Goal: Information Seeking & Learning: Learn about a topic

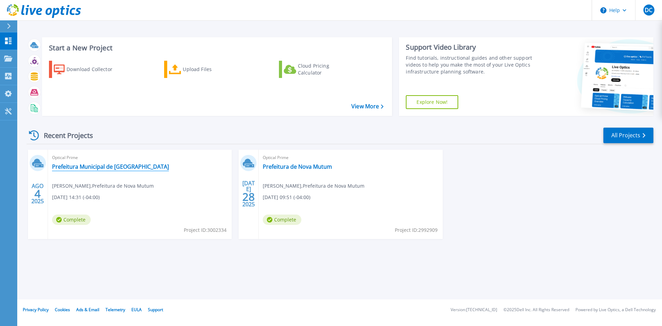
click at [79, 169] on link "Prefeitura Municipal de [GEOGRAPHIC_DATA]" at bounding box center [110, 166] width 117 height 7
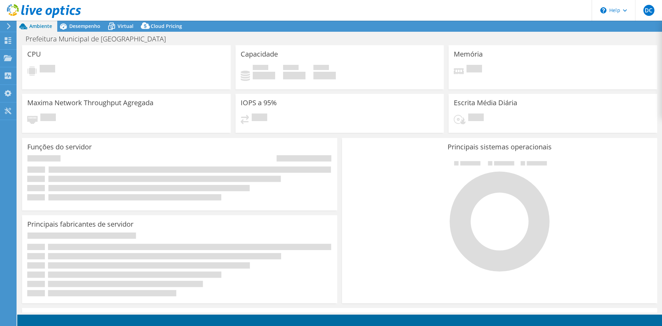
select select "SouthAmerica"
select select "BRL"
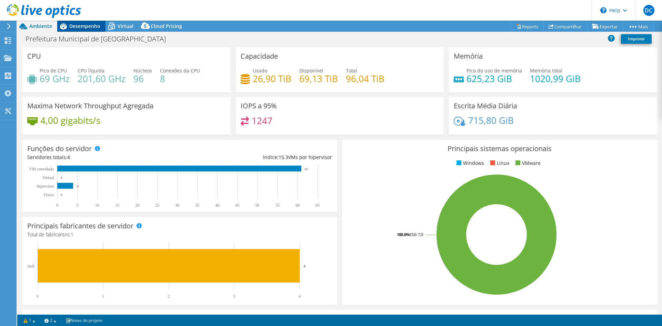
click at [68, 27] on icon at bounding box center [63, 26] width 12 height 12
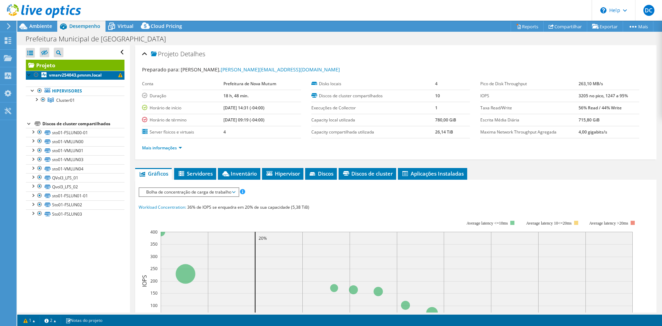
click at [118, 74] on span at bounding box center [120, 75] width 4 height 4
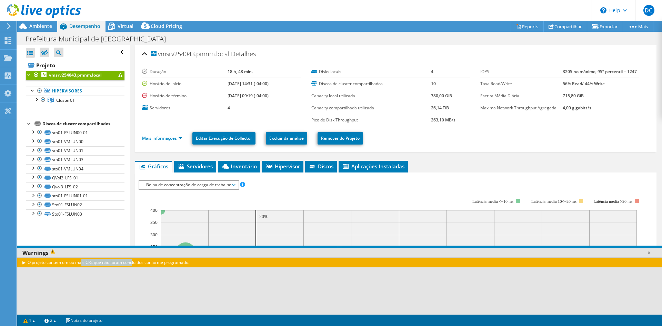
drag, startPoint x: 65, startPoint y: 261, endPoint x: 108, endPoint y: 261, distance: 42.4
click at [105, 261] on div "O projeto contém um ou mais CRs que não foram concluídos conforme programado." at bounding box center [339, 262] width 644 height 10
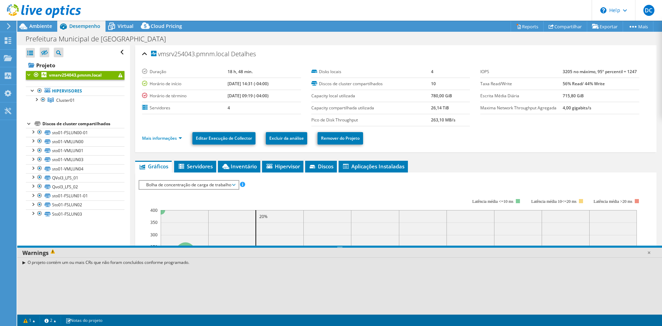
click at [116, 261] on div "O projeto contém um ou mais CRs que não foram concluídos conforme programado." at bounding box center [339, 262] width 644 height 10
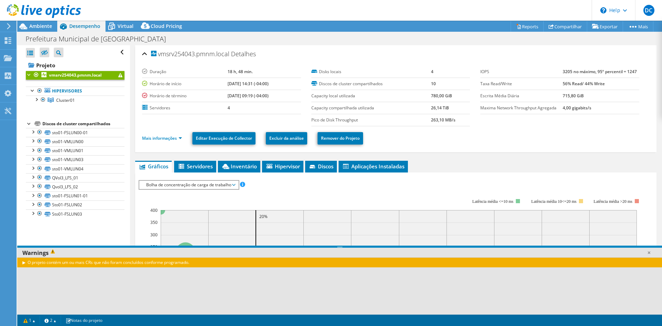
click at [144, 261] on div "O projeto contém um ou mais CRs que não foram concluídos conforme programado." at bounding box center [339, 262] width 644 height 10
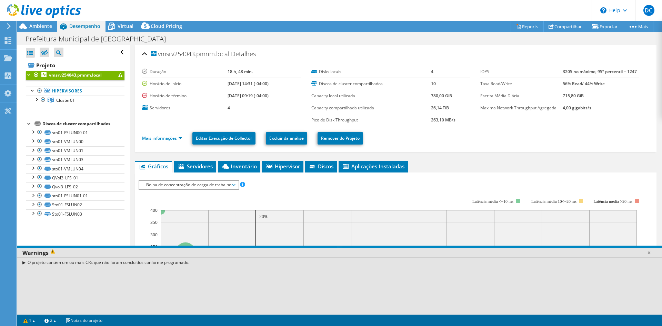
click at [118, 74] on span at bounding box center [120, 75] width 4 height 4
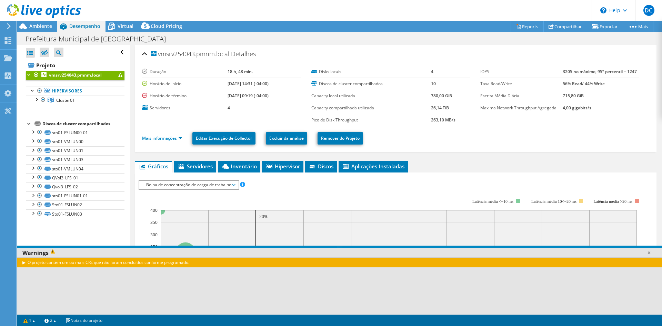
click at [7, 24] on icon at bounding box center [8, 26] width 5 height 6
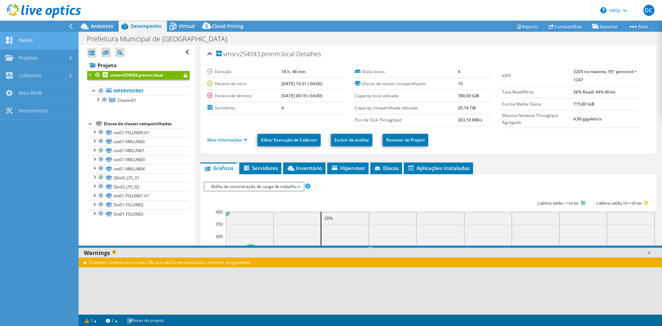
click at [41, 41] on link "Painel" at bounding box center [39, 41] width 79 height 18
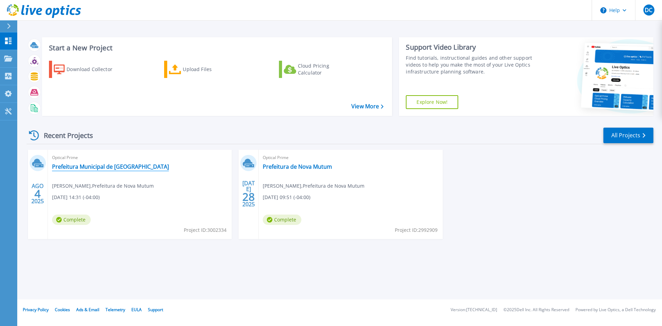
click at [117, 166] on link "Prefeitura Municipal de [GEOGRAPHIC_DATA]" at bounding box center [110, 166] width 117 height 7
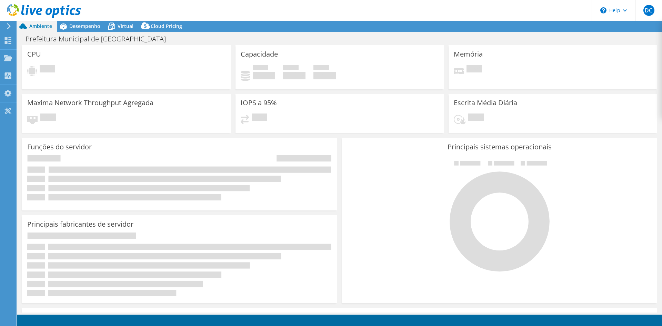
select select "SouthAmerica"
select select "BRL"
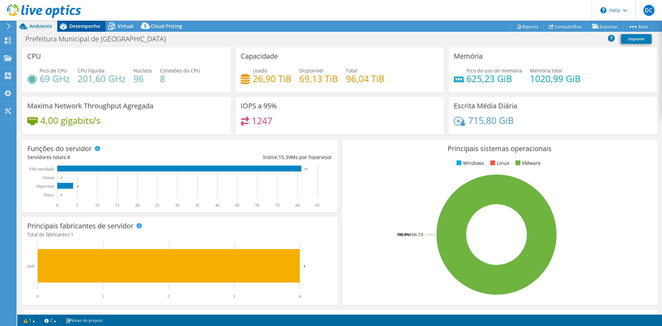
click at [96, 25] on span "Desempenho" at bounding box center [84, 26] width 31 height 7
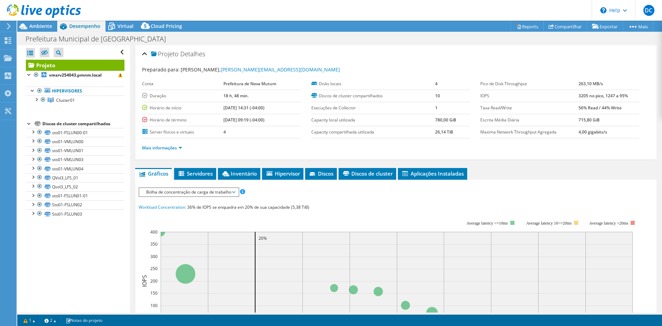
click at [11, 25] on icon at bounding box center [8, 26] width 5 height 6
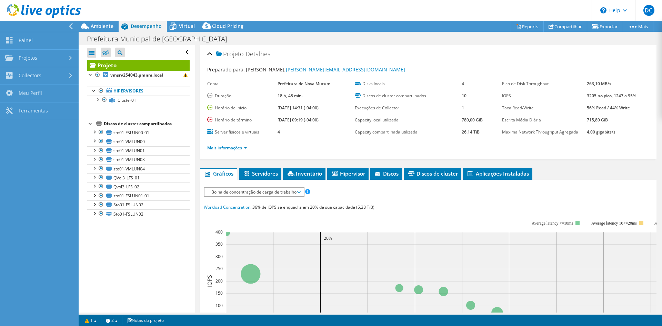
click at [26, 12] on use at bounding box center [44, 11] width 74 height 14
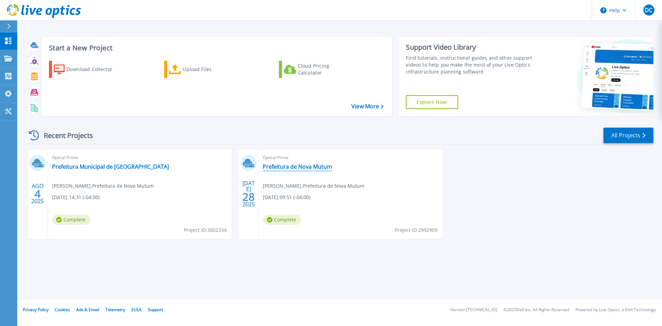
click at [313, 165] on link "Prefeitura de Nova Mutum" at bounding box center [297, 166] width 69 height 7
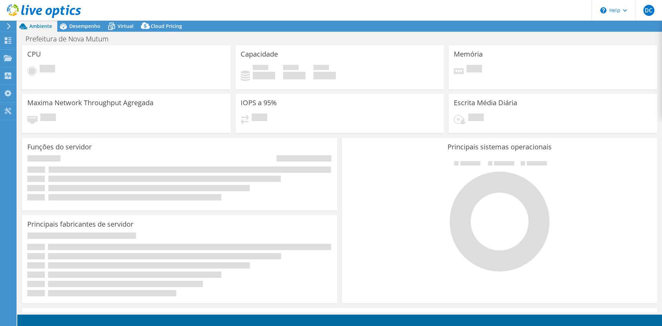
select select "SouthAmerica"
select select "BRL"
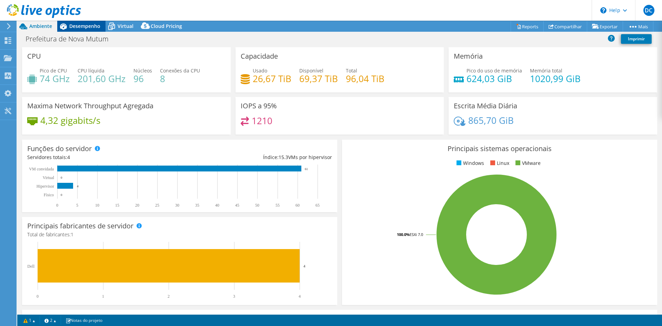
click at [69, 30] on icon at bounding box center [63, 26] width 12 height 12
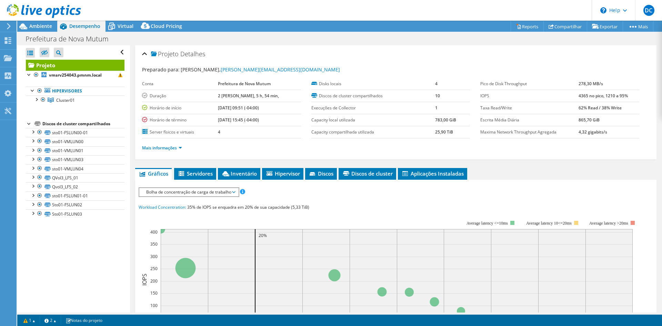
click at [245, 97] on b "2 dias, 5 h, 54 min," at bounding box center [248, 96] width 61 height 6
click at [34, 27] on span "Ambiente" at bounding box center [40, 26] width 23 height 7
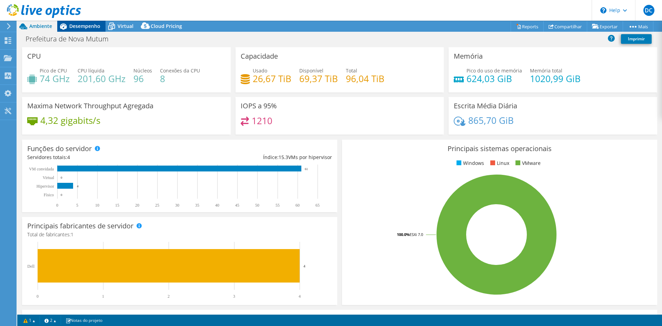
click at [88, 25] on span "Desempenho" at bounding box center [84, 26] width 31 height 7
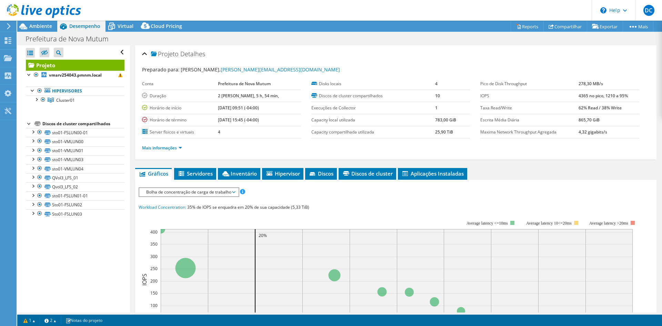
click at [34, 10] on use at bounding box center [44, 11] width 74 height 14
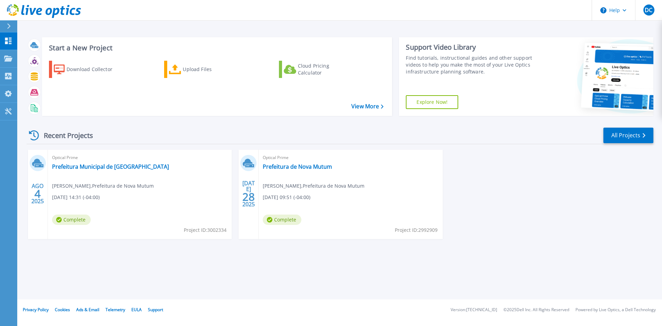
click at [8, 25] on icon at bounding box center [9, 26] width 4 height 6
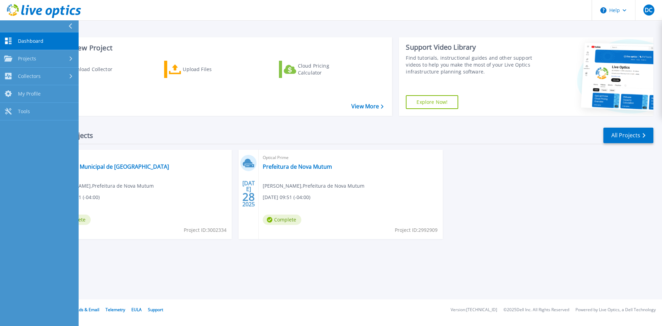
click at [30, 38] on span "Dashboard" at bounding box center [30, 41] width 25 height 6
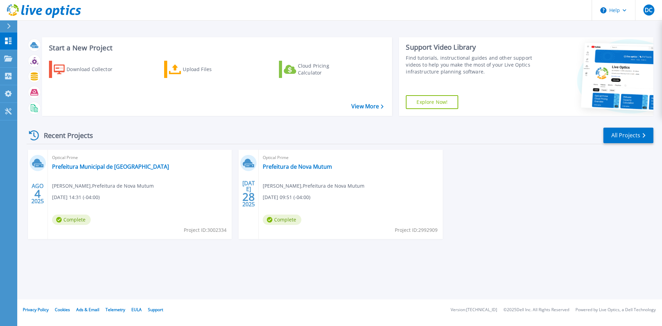
click at [22, 10] on icon at bounding box center [22, 10] width 3 height 10
click at [84, 168] on link "Prefeitura Municipal de [GEOGRAPHIC_DATA]" at bounding box center [110, 166] width 117 height 7
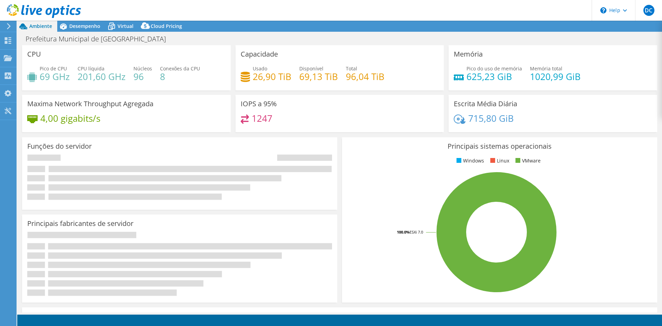
select select "SouthAmerica"
select select "BRL"
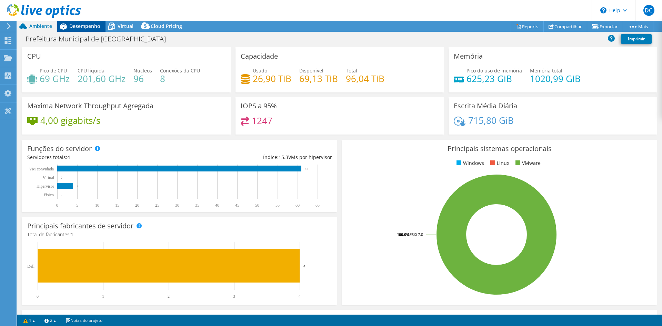
click at [72, 27] on span "Desempenho" at bounding box center [84, 26] width 31 height 7
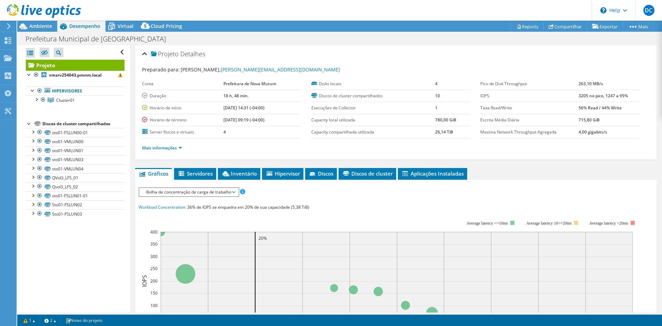
click at [9, 27] on icon at bounding box center [8, 26] width 5 height 6
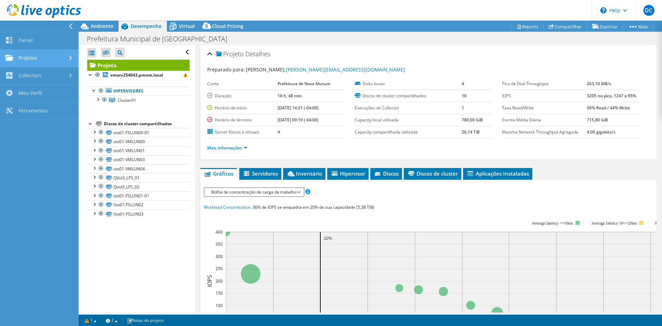
click at [29, 58] on link "Projetos" at bounding box center [39, 59] width 79 height 18
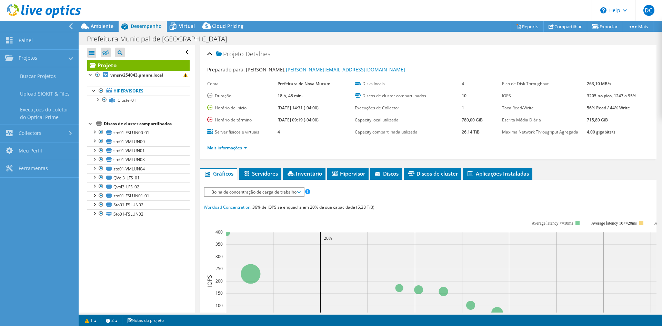
click at [140, 25] on span "Desempenho" at bounding box center [146, 26] width 31 height 7
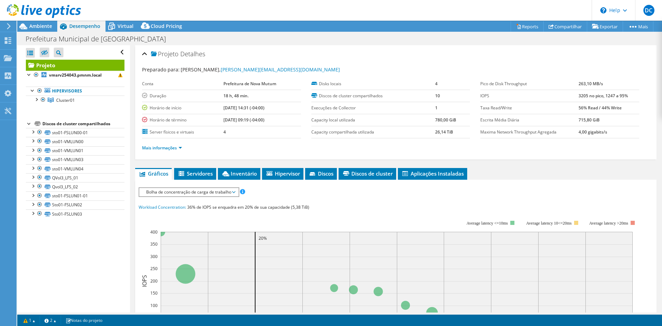
click at [84, 25] on span "Desempenho" at bounding box center [84, 26] width 31 height 7
click at [118, 51] on div "Abrir Todos Fechar Todos Ocultar nós excluídos Filtro de árvore do projeto" at bounding box center [75, 52] width 99 height 14
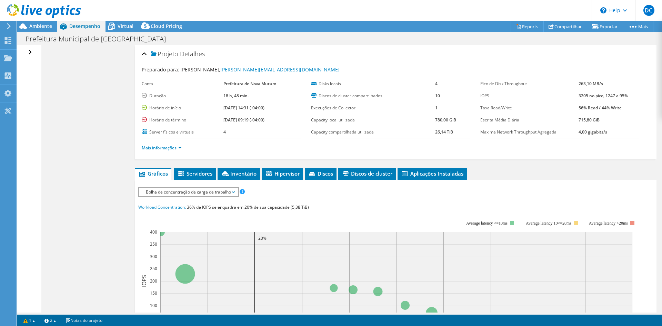
click at [29, 52] on div "Abrir Todos Fechar Todos Ocultar nós excluídos Filtro de árvore do projeto" at bounding box center [31, 52] width 10 height 14
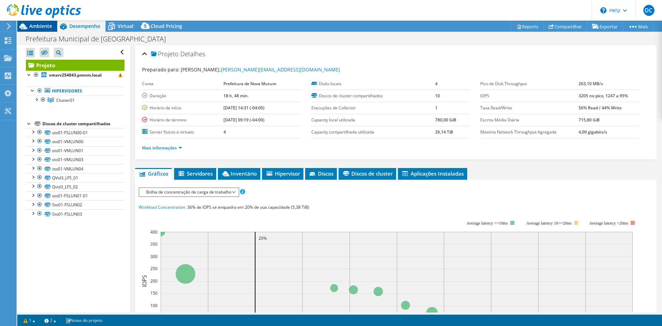
click at [30, 26] on span "Ambiente" at bounding box center [40, 26] width 23 height 7
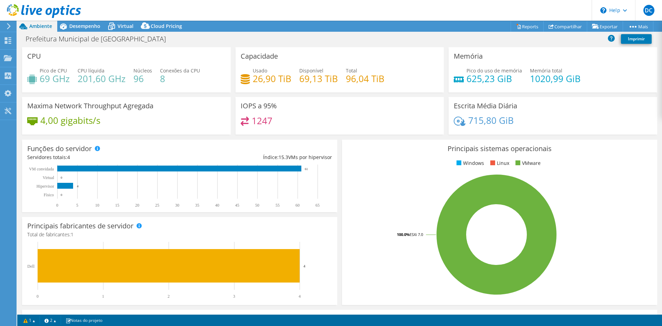
click at [44, 25] on span "Ambiente" at bounding box center [40, 26] width 23 height 7
click at [48, 8] on icon at bounding box center [44, 11] width 74 height 14
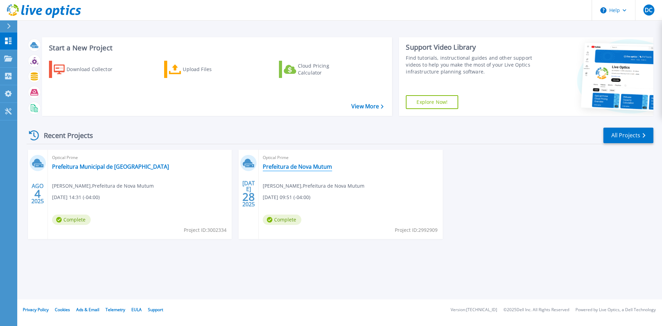
click at [308, 167] on link "Prefeitura de Nova Mutum" at bounding box center [297, 166] width 69 height 7
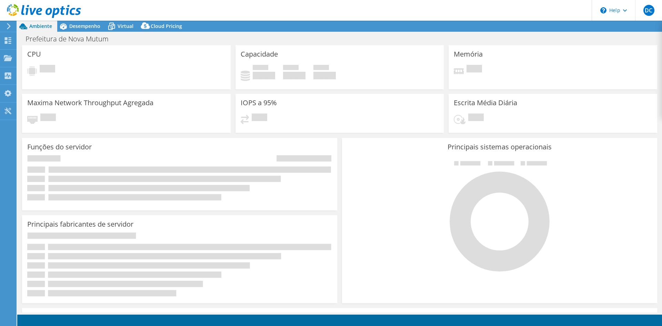
select select "SouthAmerica"
select select "BRL"
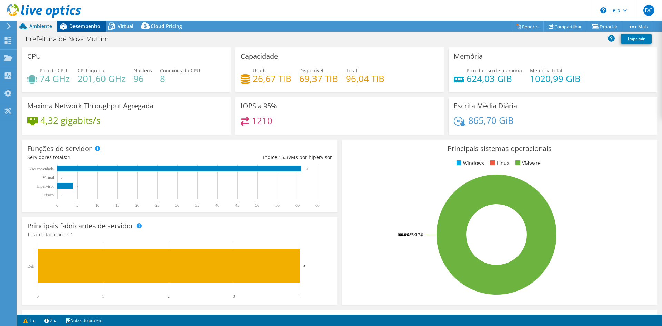
click at [78, 24] on span "Desempenho" at bounding box center [84, 26] width 31 height 7
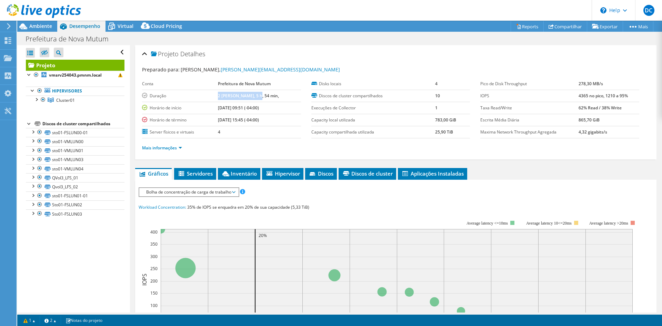
drag, startPoint x: 221, startPoint y: 95, endPoint x: 261, endPoint y: 96, distance: 40.3
click at [261, 96] on tr "Duração 2 [PERSON_NAME], 5 h, 54 min," at bounding box center [221, 96] width 159 height 12
click at [266, 97] on td "2 [PERSON_NAME], 5 h, 54 min," at bounding box center [259, 96] width 83 height 12
click at [33, 25] on span "Ambiente" at bounding box center [40, 26] width 23 height 7
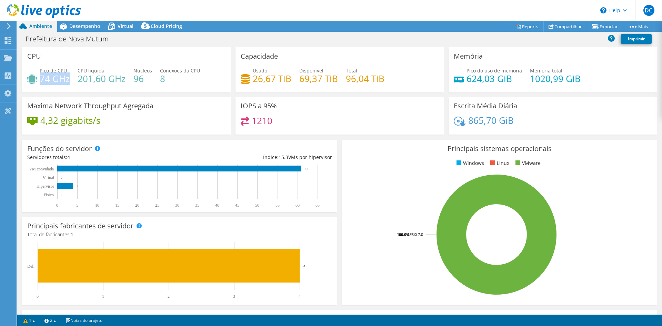
drag, startPoint x: 42, startPoint y: 79, endPoint x: 69, endPoint y: 80, distance: 26.9
click at [69, 80] on h4 "74 GHz" at bounding box center [55, 79] width 30 height 8
click at [47, 77] on h4 "74 GHz" at bounding box center [55, 79] width 30 height 8
drag, startPoint x: 40, startPoint y: 78, endPoint x: 63, endPoint y: 75, distance: 23.5
click at [63, 75] on h4 "74 GHz" at bounding box center [55, 79] width 30 height 8
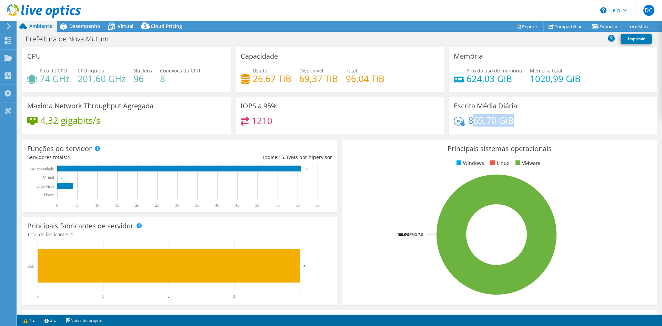
drag, startPoint x: 525, startPoint y: 122, endPoint x: 468, endPoint y: 121, distance: 57.9
click at [468, 121] on div "865,70 GiB" at bounding box center [552, 123] width 198 height 14
drag, startPoint x: 464, startPoint y: 120, endPoint x: 516, endPoint y: 120, distance: 52.0
click at [516, 120] on div "865,70 GiB" at bounding box center [552, 123] width 198 height 14
click at [518, 120] on div "865,70 GiB" at bounding box center [552, 123] width 198 height 14
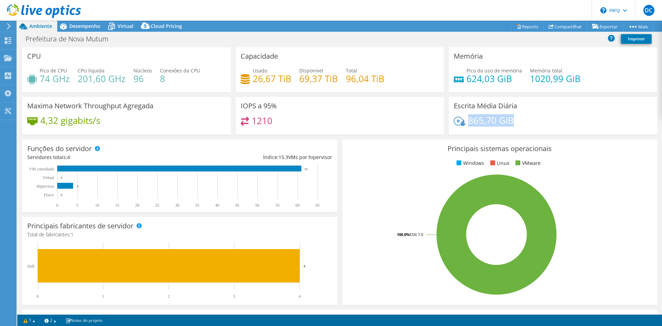
drag, startPoint x: 504, startPoint y: 120, endPoint x: 465, endPoint y: 120, distance: 38.9
click at [465, 120] on div "865,70 GiB" at bounding box center [552, 123] width 198 height 14
click at [518, 121] on div "865,70 GiB" at bounding box center [552, 123] width 198 height 14
drag, startPoint x: 512, startPoint y: 120, endPoint x: 478, endPoint y: 119, distance: 33.5
click at [470, 120] on div "865,70 GiB" at bounding box center [552, 123] width 198 height 14
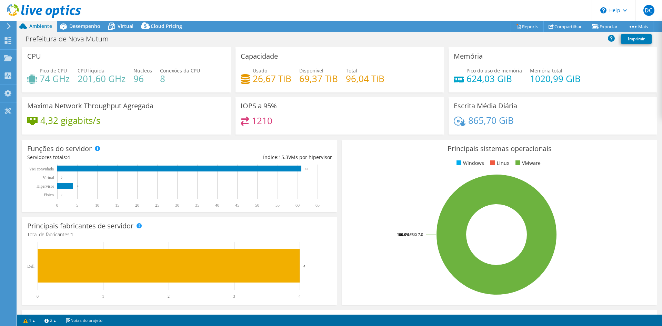
click at [520, 110] on div "Escrita Média Diária 865,70 GiB" at bounding box center [552, 116] width 208 height 38
drag, startPoint x: 515, startPoint y: 104, endPoint x: 450, endPoint y: 105, distance: 64.8
click at [450, 105] on div "Escrita Média Diária 865,70 GiB" at bounding box center [552, 116] width 208 height 38
drag, startPoint x: 380, startPoint y: 105, endPoint x: 370, endPoint y: 104, distance: 9.4
click at [379, 105] on div "IOPS a 95% 1210" at bounding box center [339, 116] width 208 height 38
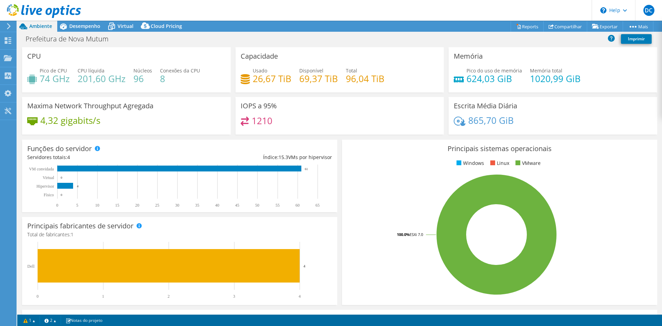
click at [29, 8] on icon at bounding box center [44, 11] width 74 height 14
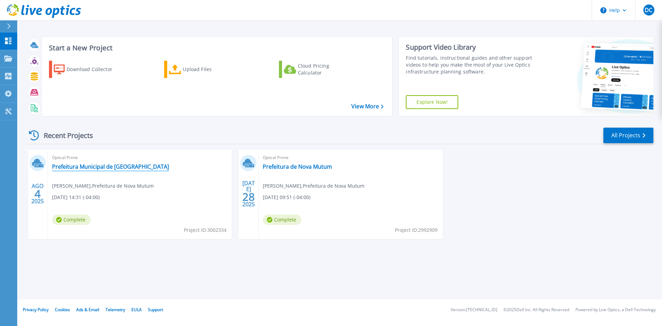
click at [82, 167] on link "Prefeitura Municipal de [GEOGRAPHIC_DATA]" at bounding box center [110, 166] width 117 height 7
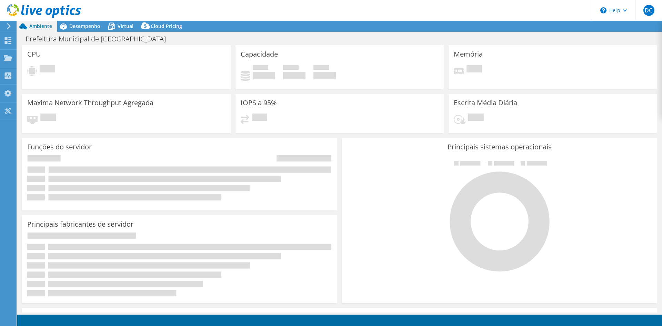
select select "SouthAmerica"
select select "BRL"
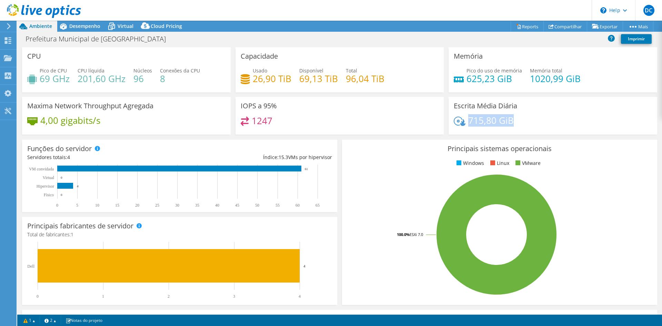
drag, startPoint x: 513, startPoint y: 119, endPoint x: 466, endPoint y: 119, distance: 46.5
click at [466, 119] on div "715,80 GiB" at bounding box center [552, 123] width 198 height 14
click at [531, 120] on div "715,80 GiB" at bounding box center [552, 123] width 198 height 14
drag, startPoint x: 116, startPoint y: 122, endPoint x: 50, endPoint y: 123, distance: 65.8
click at [50, 123] on div "4,00 gigabits/s" at bounding box center [126, 123] width 198 height 14
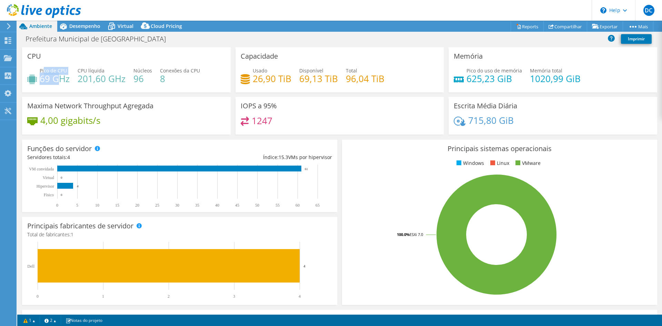
drag, startPoint x: 44, startPoint y: 70, endPoint x: 58, endPoint y: 75, distance: 14.3
click at [58, 75] on div "Pico de CPU 69 GHz" at bounding box center [55, 75] width 30 height 16
click at [81, 25] on span "Desempenho" at bounding box center [84, 26] width 31 height 7
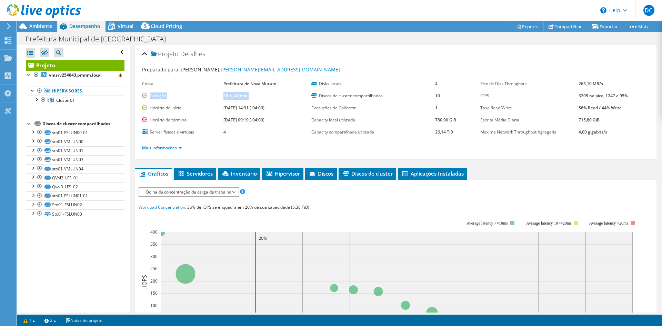
drag, startPoint x: 146, startPoint y: 95, endPoint x: 253, endPoint y: 94, distance: 106.8
click at [253, 94] on tr "Duração 18 h, 48 min." at bounding box center [221, 96] width 159 height 12
click at [205, 94] on label "Duração" at bounding box center [182, 95] width 81 height 7
drag, startPoint x: 263, startPoint y: 94, endPoint x: 147, endPoint y: 92, distance: 115.1
click at [144, 92] on tr "Duração 18 h, 48 min." at bounding box center [221, 96] width 159 height 12
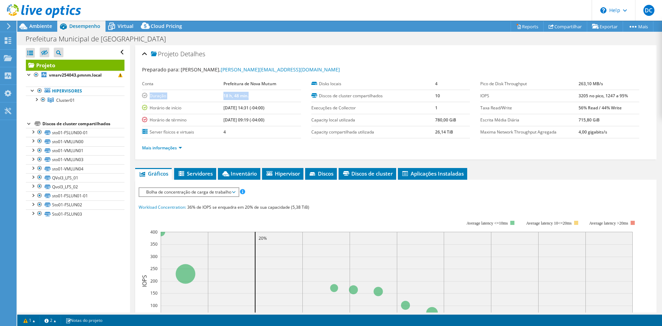
click at [223, 94] on b "18 h, 48 min." at bounding box center [235, 96] width 25 height 6
drag, startPoint x: 252, startPoint y: 97, endPoint x: 149, endPoint y: 95, distance: 102.7
click at [149, 95] on tr "Duração 18 h, 48 min." at bounding box center [221, 96] width 159 height 12
drag, startPoint x: 221, startPoint y: 108, endPoint x: 278, endPoint y: 108, distance: 57.5
click at [278, 108] on tr "Horário de início [DATE] 14:31 (-04:00)" at bounding box center [221, 108] width 159 height 12
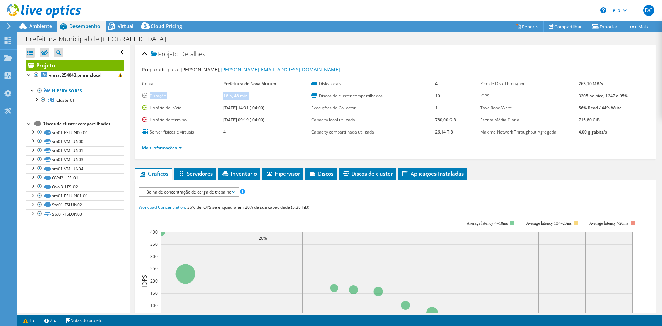
click at [243, 108] on b "[DATE] 14:31 (-04:00)" at bounding box center [243, 108] width 41 height 6
drag, startPoint x: 245, startPoint y: 106, endPoint x: 276, endPoint y: 106, distance: 31.0
click at [276, 106] on td "[DATE] 14:31 (-04:00)" at bounding box center [261, 108] width 77 height 12
drag, startPoint x: 220, startPoint y: 120, endPoint x: 236, endPoint y: 116, distance: 15.9
click at [236, 116] on tr "Horário de término [DATE] 09:19 (-04:00)" at bounding box center [221, 120] width 159 height 12
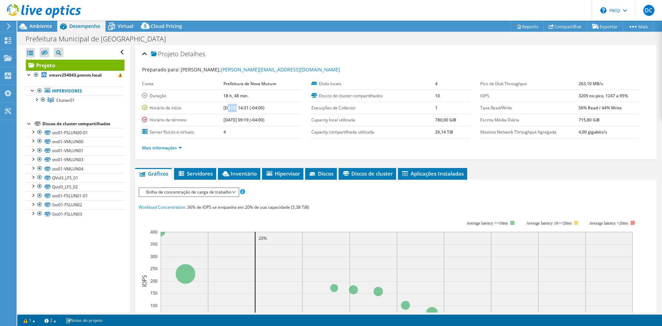
drag, startPoint x: 226, startPoint y: 107, endPoint x: 234, endPoint y: 108, distance: 8.0
click at [234, 108] on b "[DATE] 14:31 (-04:00)" at bounding box center [243, 108] width 41 height 6
drag, startPoint x: 234, startPoint y: 118, endPoint x: 227, endPoint y: 118, distance: 6.9
click at [227, 118] on b "[DATE] 09:19 (-04:00)" at bounding box center [243, 120] width 41 height 6
drag, startPoint x: 246, startPoint y: 118, endPoint x: 274, endPoint y: 118, distance: 28.3
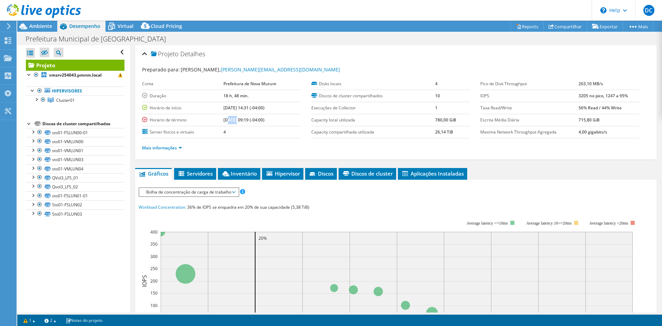
click at [274, 118] on td "[DATE] 09:19 (-04:00)" at bounding box center [261, 120] width 77 height 12
click at [276, 121] on td "[DATE] 09:19 (-04:00)" at bounding box center [261, 120] width 77 height 12
drag, startPoint x: 283, startPoint y: 119, endPoint x: 217, endPoint y: 95, distance: 70.6
click at [217, 95] on tbody "Conta Prefeitura de Nova Mutum Duração 18 h, 48 min. Horário de início [DATE] 1…" at bounding box center [221, 108] width 159 height 60
click at [170, 91] on td "Duração" at bounding box center [182, 96] width 81 height 12
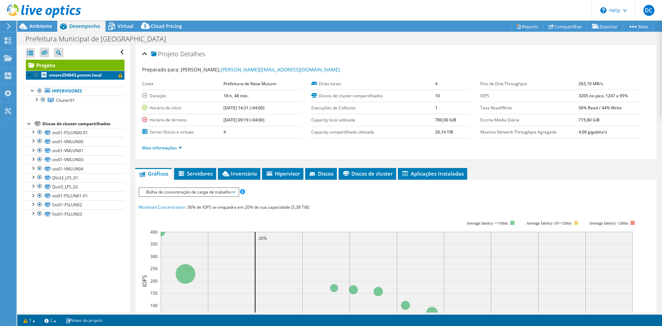
click at [118, 74] on span at bounding box center [120, 75] width 4 height 4
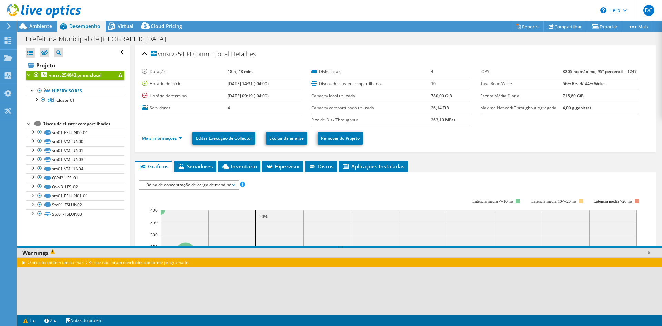
click at [24, 262] on div "O projeto contém um ou mais CRs que não foram concluídos conforme programado." at bounding box center [339, 262] width 644 height 10
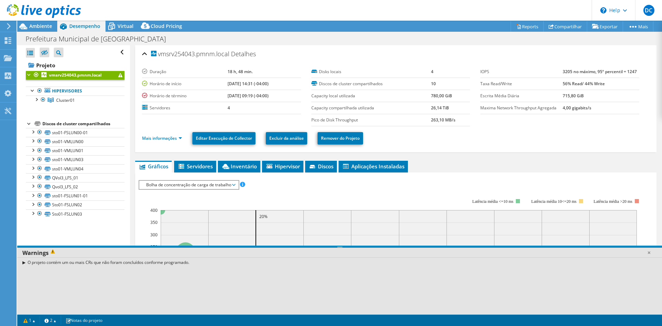
drag, startPoint x: 24, startPoint y: 262, endPoint x: 30, endPoint y: 263, distance: 5.9
click at [25, 262] on div "O projeto contém um ou mais CRs que não foram concluídos conforme programado." at bounding box center [339, 262] width 644 height 10
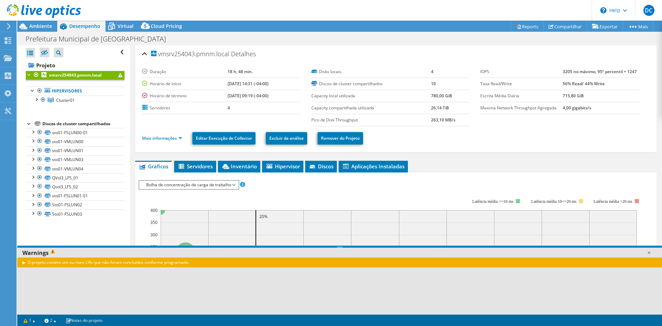
click at [42, 263] on div "O projeto contém um ou mais CRs que não foram concluídos conforme programado." at bounding box center [339, 262] width 644 height 10
click at [53, 254] on span at bounding box center [54, 253] width 10 height 8
click at [53, 252] on span at bounding box center [54, 253] width 10 height 8
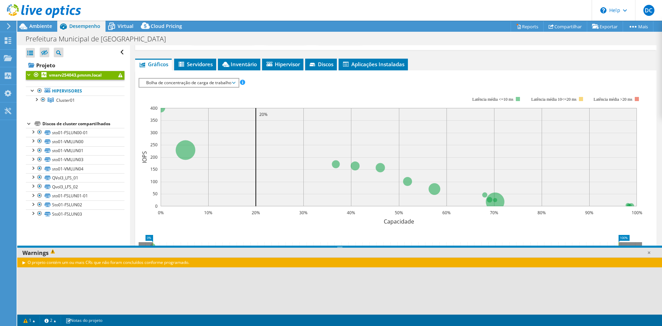
scroll to position [103, 0]
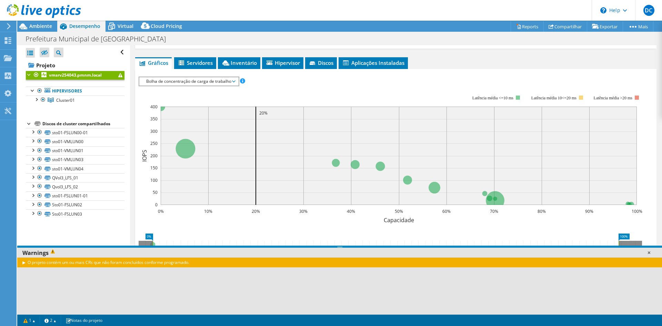
click at [650, 252] on link at bounding box center [648, 252] width 7 height 7
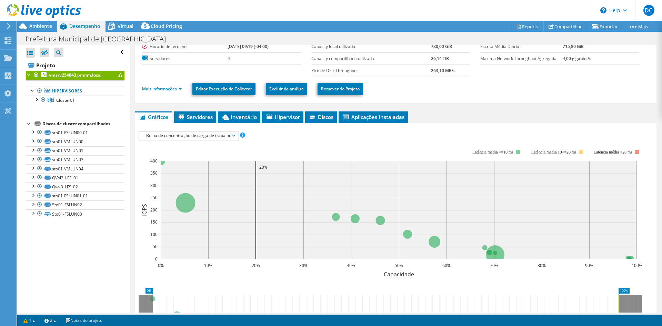
scroll to position [0, 0]
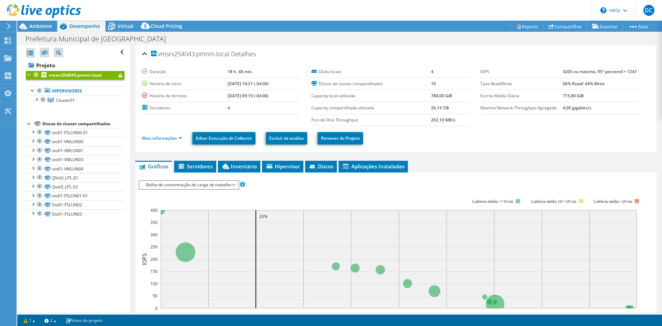
click at [455, 173] on div "IOPS Disk Throughput Tamanho de E/S Latência Profundidade da fila Porcentagem d…" at bounding box center [396, 296] width 514 height 248
click at [38, 25] on span "Ambiente" at bounding box center [40, 26] width 23 height 7
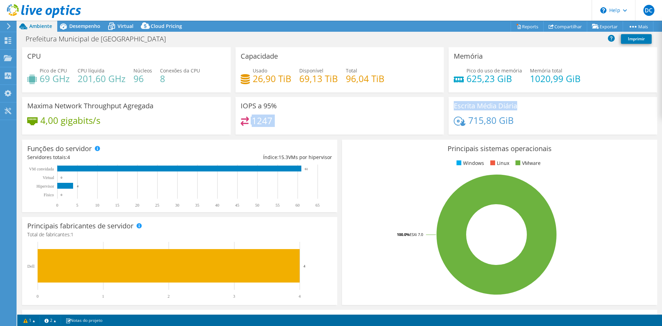
drag, startPoint x: 517, startPoint y: 106, endPoint x: 437, endPoint y: 106, distance: 79.6
click at [437, 106] on div "CPU Pico de CPU 69 GHz CPU líquida 201,60 GHz Núcleos 96 Conexões da CPU 8 Capa…" at bounding box center [340, 93] width 640 height 92
click at [434, 108] on div "IOPS a 95% 1247" at bounding box center [339, 116] width 208 height 38
drag, startPoint x: 386, startPoint y: 111, endPoint x: 344, endPoint y: 108, distance: 42.2
click at [358, 109] on div "IOPS a 95% 1247" at bounding box center [339, 116] width 208 height 38
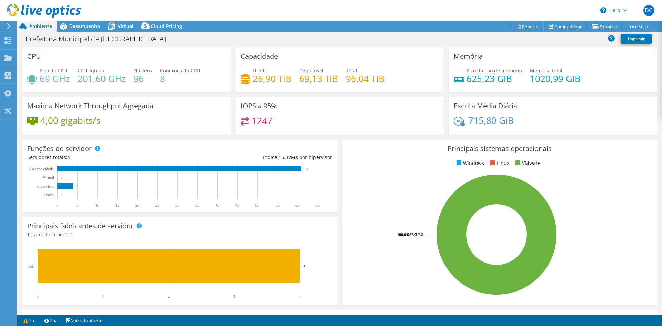
click at [318, 108] on div "IOPS a 95% 1247" at bounding box center [339, 116] width 208 height 38
